Goal: Submit feedback/report problem

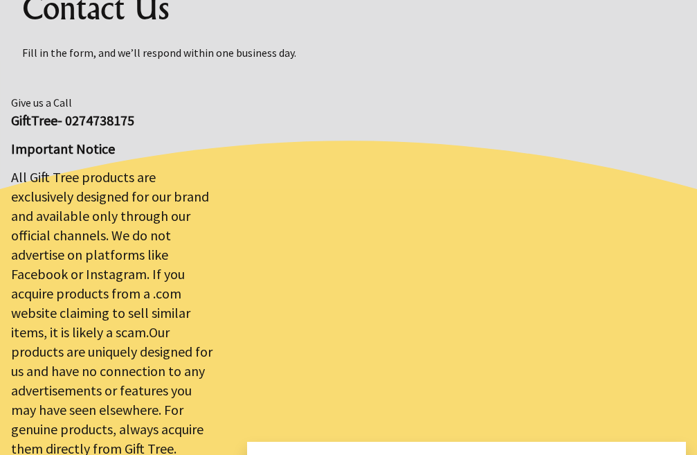
scroll to position [415, 0]
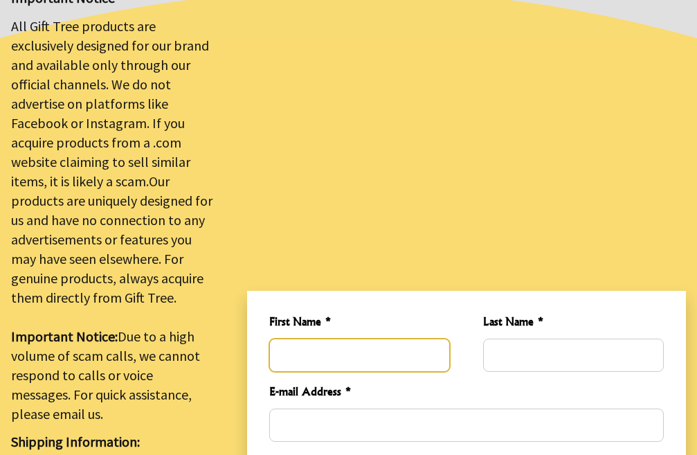
click at [329, 338] on input "First Name *" at bounding box center [359, 354] width 181 height 33
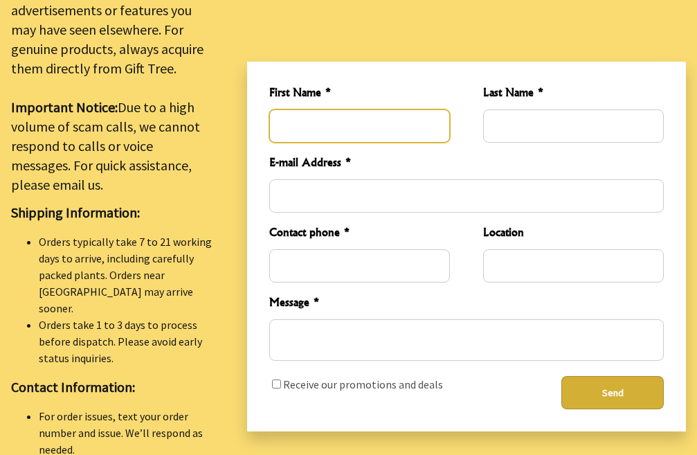
scroll to position [692, 0]
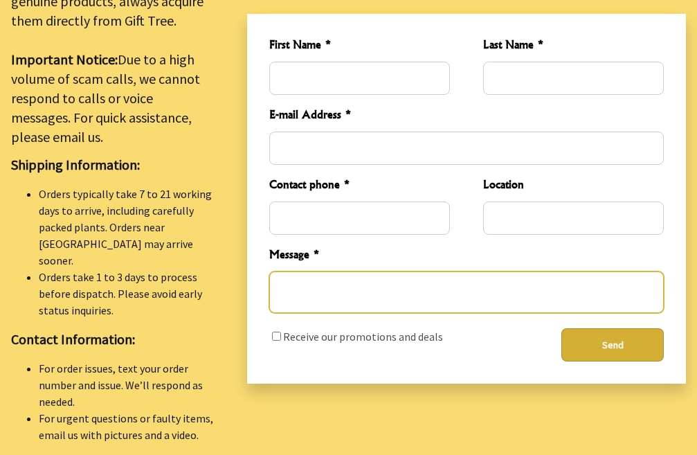
click at [380, 271] on textarea "Message *" at bounding box center [466, 292] width 394 height 42
paste textarea "Re: Drop Traffic Hello Good Morning, I have found some major errors that corres…"
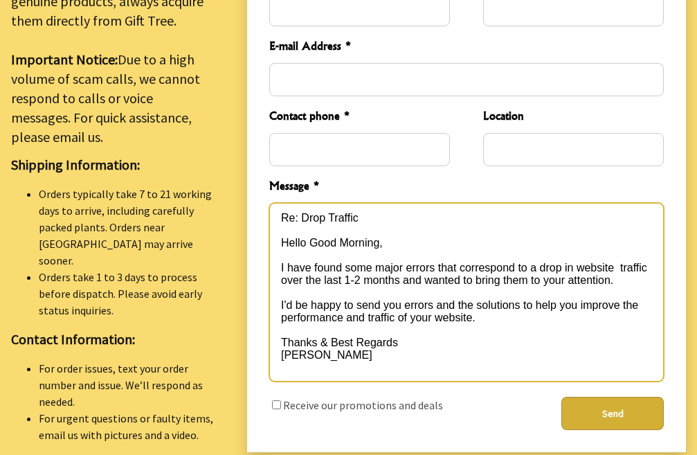
click at [339, 203] on textarea "Re: Drop Traffic Hello Good Morning, I have found some major errors that corres…" at bounding box center [466, 292] width 394 height 178
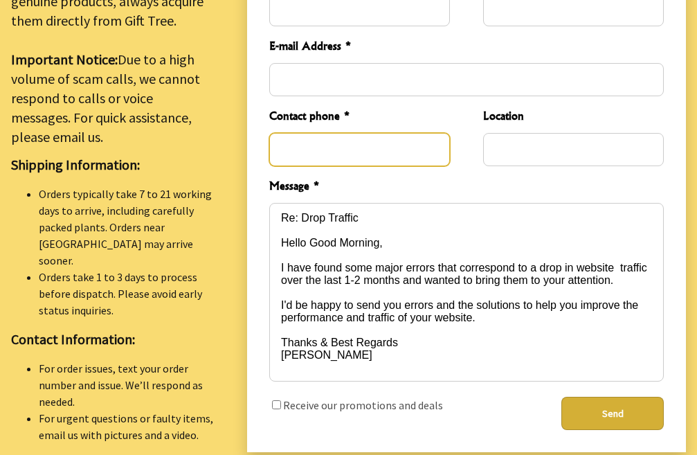
type textarea "Re: Drop Traffic Hello Good Morning, I have found some major errors that corres…"
click at [352, 133] on input "Contact phone *" at bounding box center [359, 149] width 181 height 33
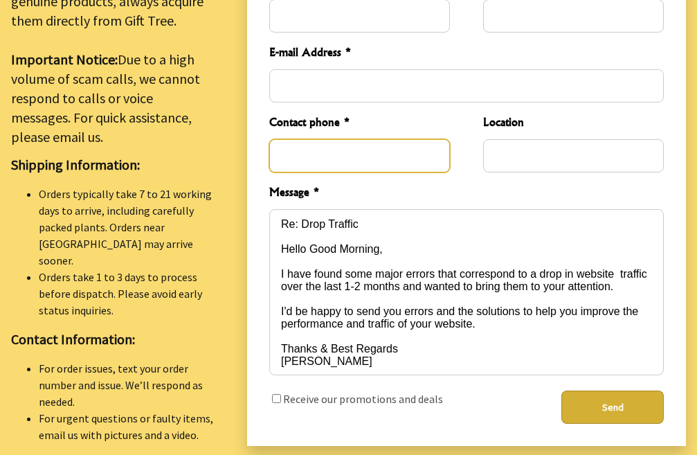
type input "2356895054"
type input "Ezra"
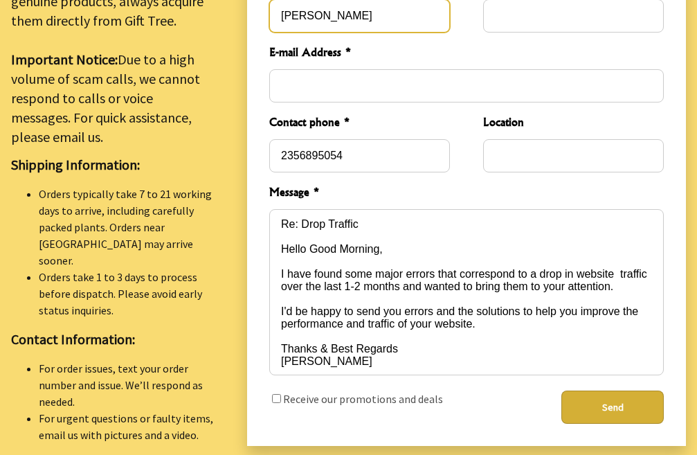
type input "Smith"
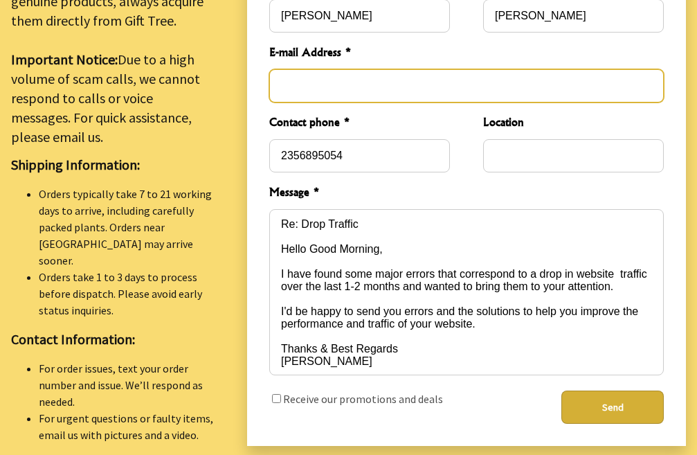
type input "ezrawebdigital@gmail.com"
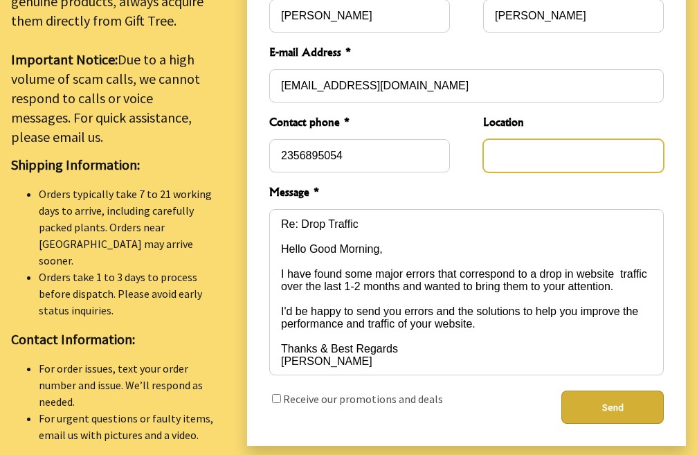
click at [558, 139] on input "Location" at bounding box center [573, 155] width 181 height 33
type input "New York"
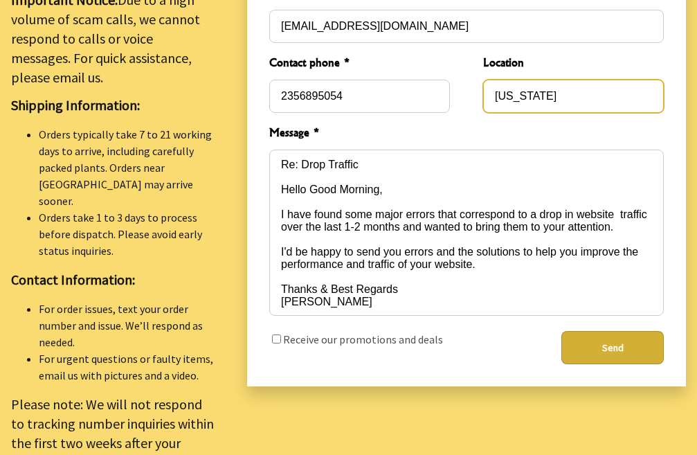
scroll to position [899, 0]
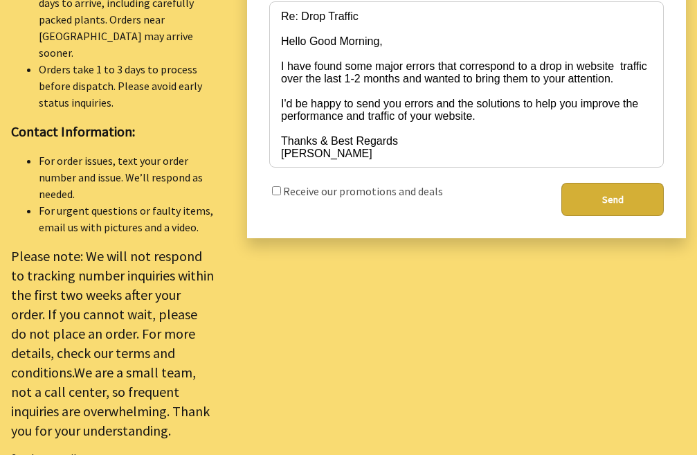
click at [359, 184] on label "Receive our promotions and deals" at bounding box center [363, 191] width 160 height 14
click at [281, 186] on input "checkbox" at bounding box center [276, 190] width 9 height 9
checkbox input "true"
click at [604, 183] on button "Send" at bounding box center [612, 199] width 102 height 33
click at [605, 183] on button "Send" at bounding box center [612, 199] width 102 height 33
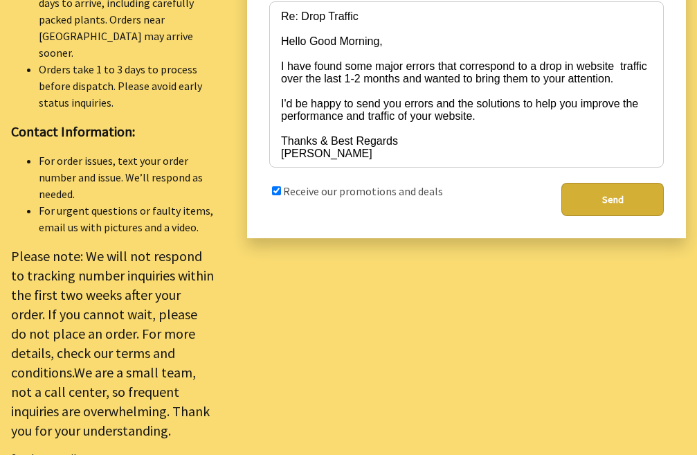
type button "1"
